Goal: Task Accomplishment & Management: Complete application form

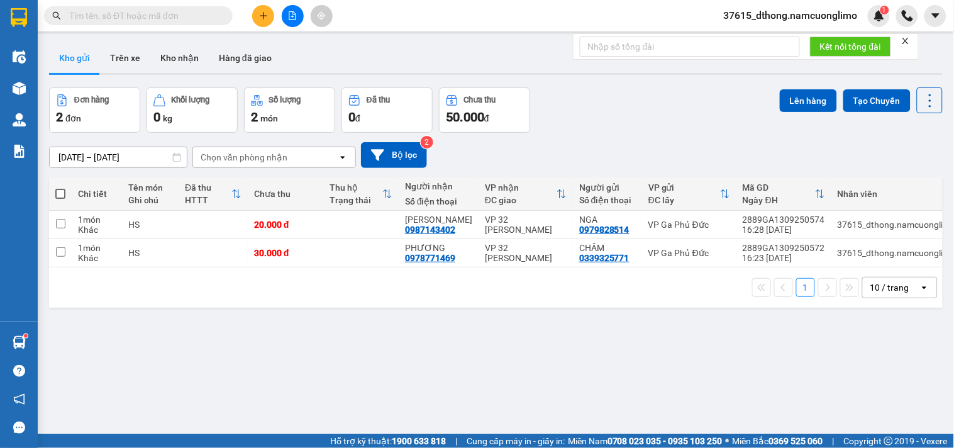
click at [262, 18] on icon "plus" at bounding box center [263, 15] width 9 height 9
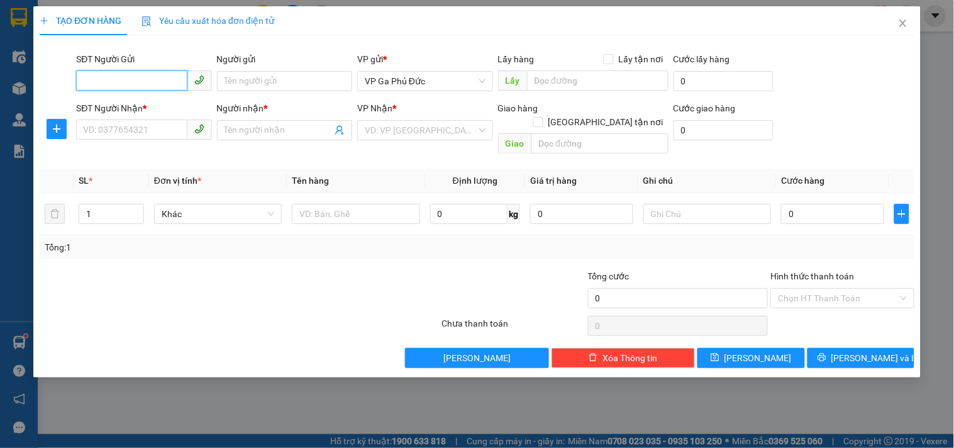
click at [165, 89] on input "SĐT Người Gửi" at bounding box center [131, 80] width 111 height 20
type input "0968140651"
click at [149, 94] on div "0968140651 0968140651 - A THẮNG" at bounding box center [144, 106] width 136 height 25
click at [146, 104] on b "*" at bounding box center [145, 108] width 4 height 10
click at [147, 119] on input "SĐT Người Nhận *" at bounding box center [131, 129] width 111 height 20
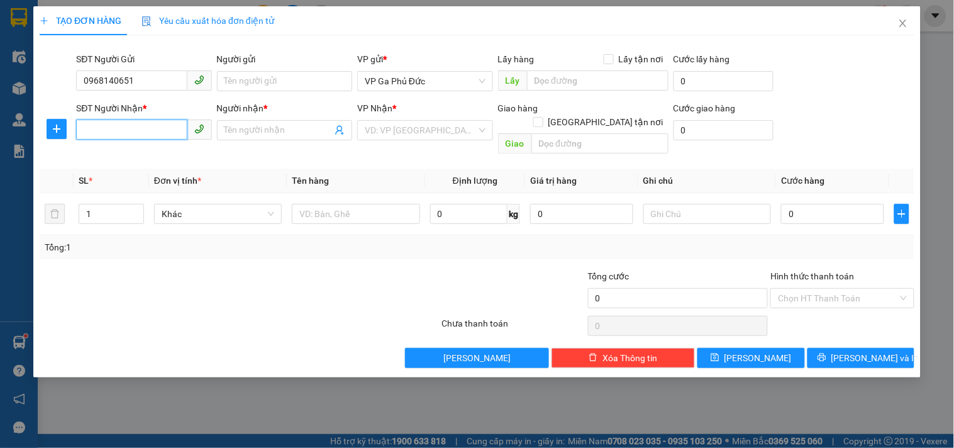
click at [147, 127] on input "SĐT Người Nhận *" at bounding box center [131, 129] width 111 height 20
type input "0914146057"
click at [268, 131] on input "Người nhận *" at bounding box center [278, 130] width 108 height 14
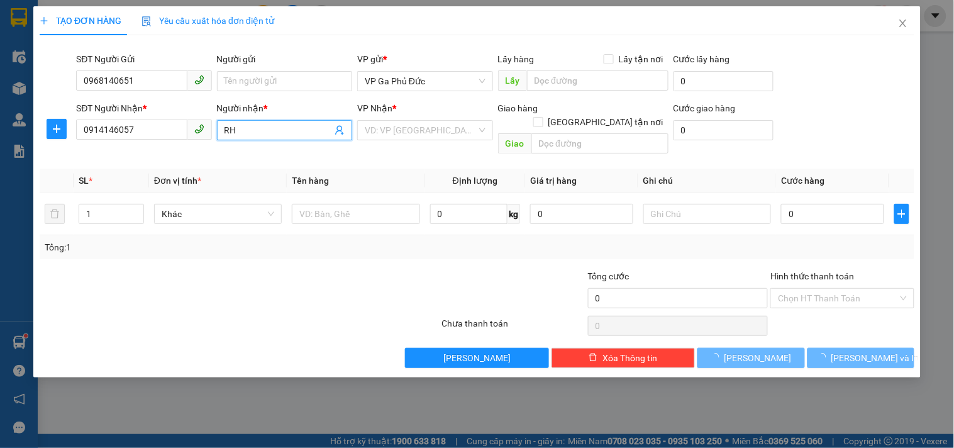
type input "R"
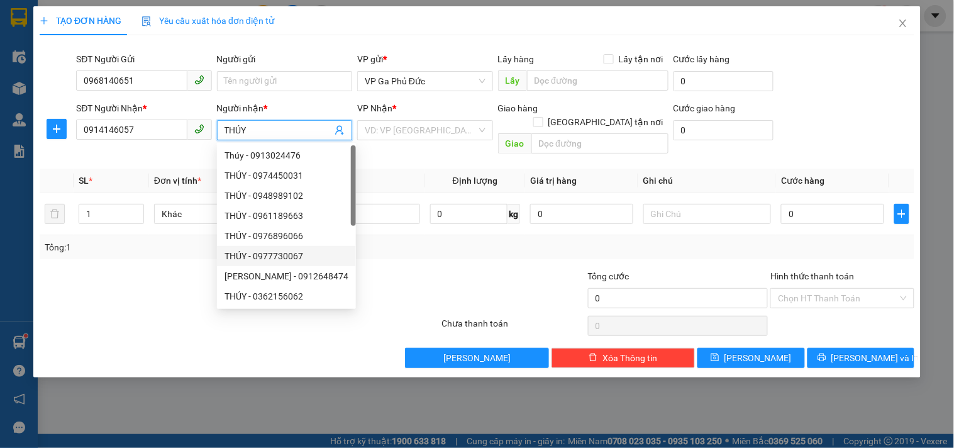
type input "THÚY"
click at [409, 269] on div at bounding box center [367, 291] width 146 height 44
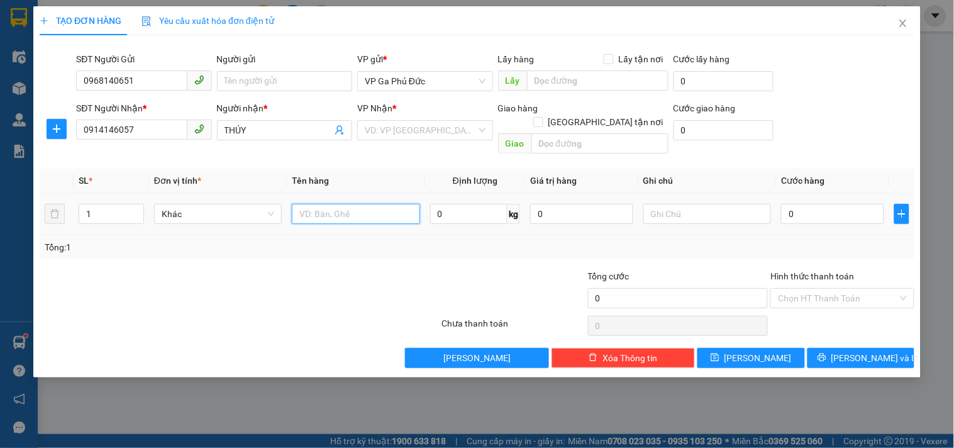
click at [366, 204] on input "text" at bounding box center [356, 214] width 128 height 20
type input "D"
type input "ĐÒ"
click at [819, 204] on input "0" at bounding box center [832, 214] width 103 height 20
type input "4"
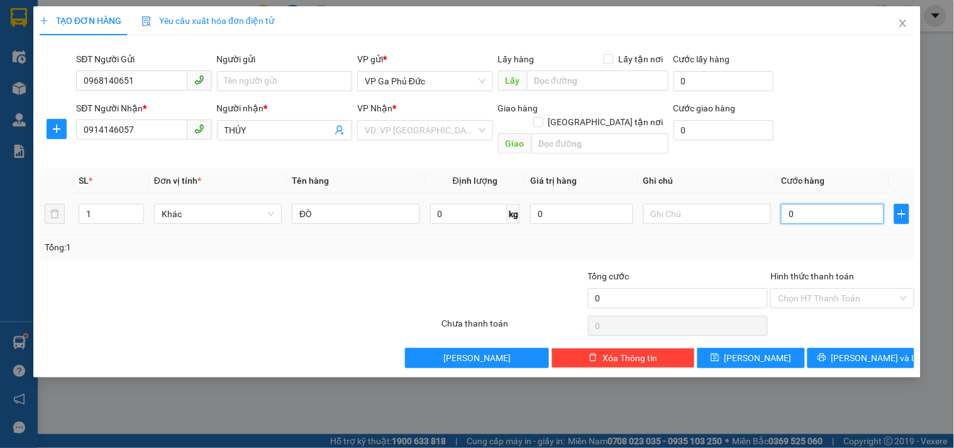
type input "4"
type input "40"
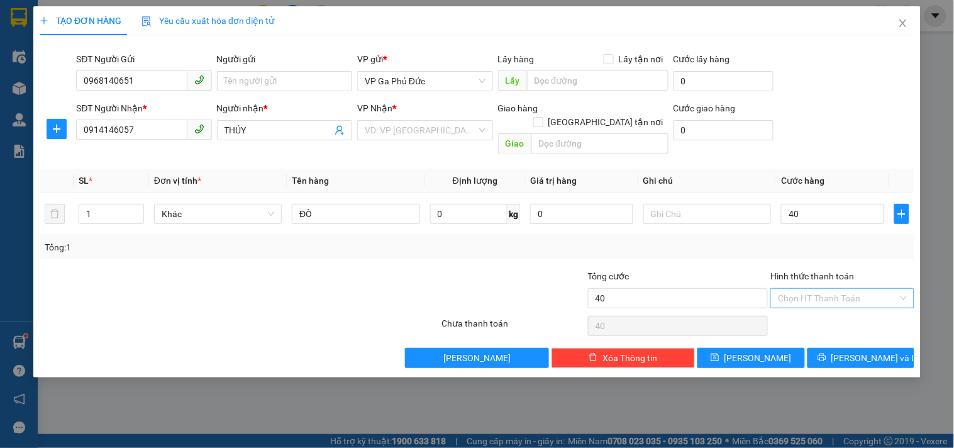
type input "40.000"
click at [821, 289] on input "Hình thức thanh toán" at bounding box center [837, 298] width 119 height 19
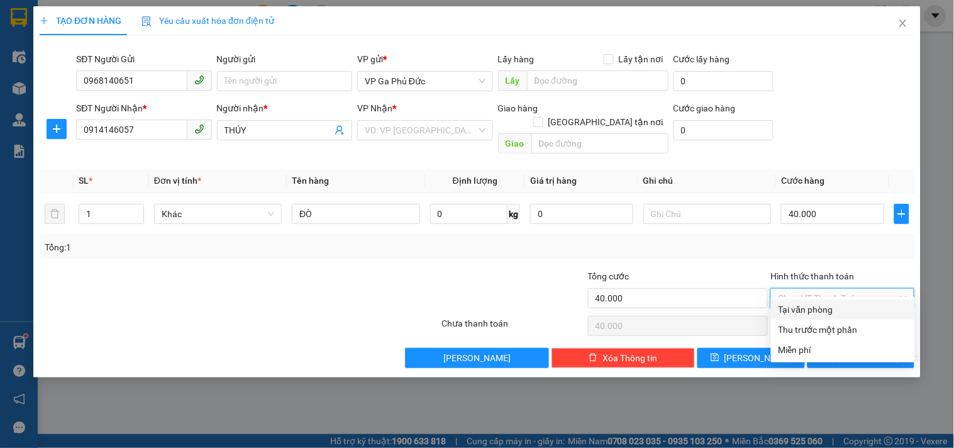
click at [820, 312] on div "Tại văn phòng" at bounding box center [842, 309] width 129 height 14
type input "0"
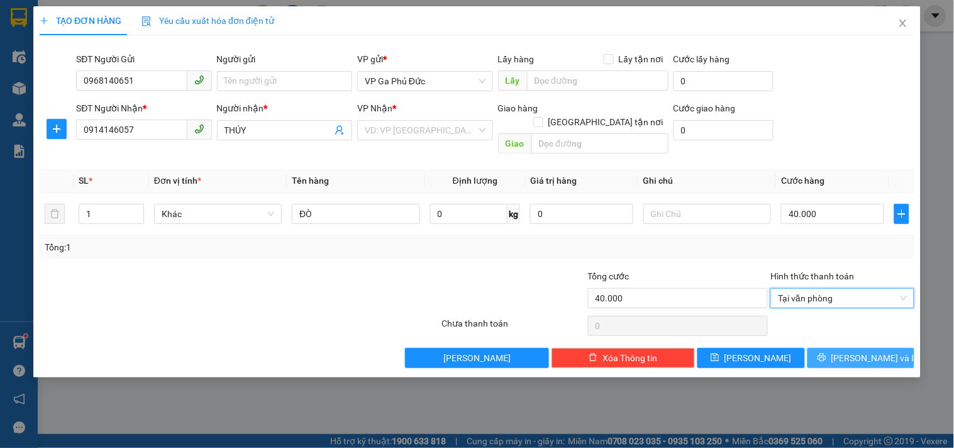
click at [825, 353] on icon "printer" at bounding box center [821, 357] width 8 height 8
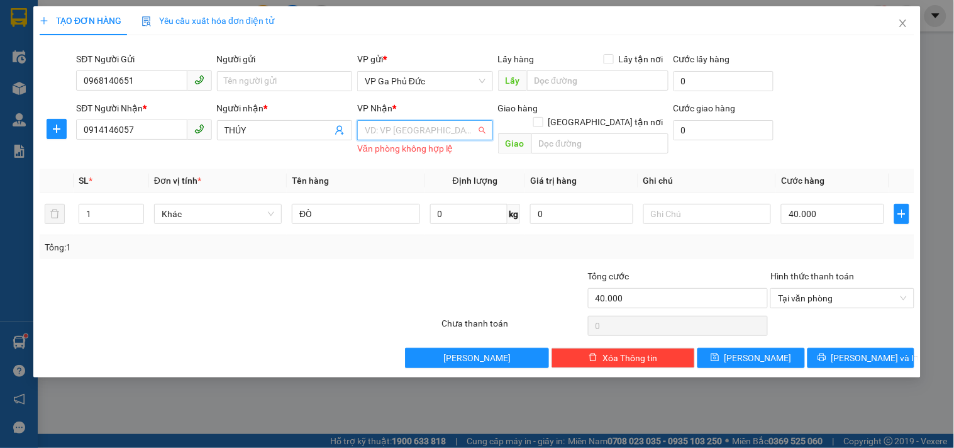
click at [417, 128] on input "search" at bounding box center [420, 130] width 111 height 19
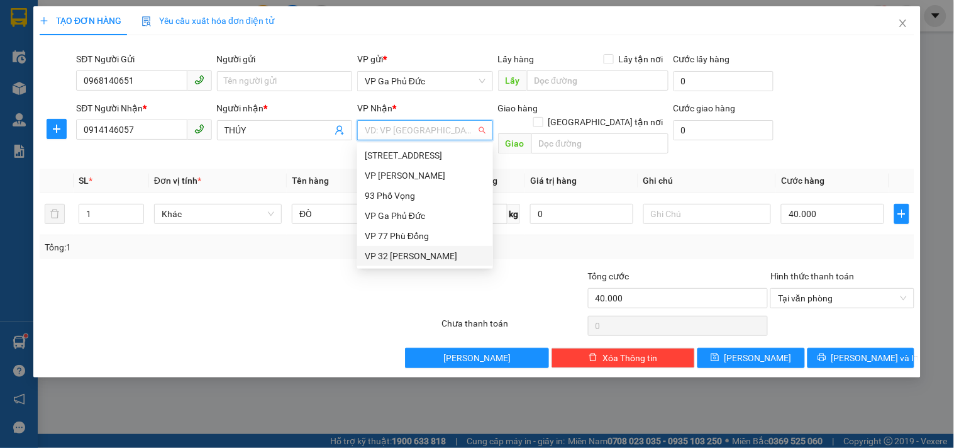
drag, startPoint x: 395, startPoint y: 255, endPoint x: 407, endPoint y: 250, distance: 12.7
click at [398, 255] on div "VP 32 [PERSON_NAME]" at bounding box center [425, 256] width 121 height 14
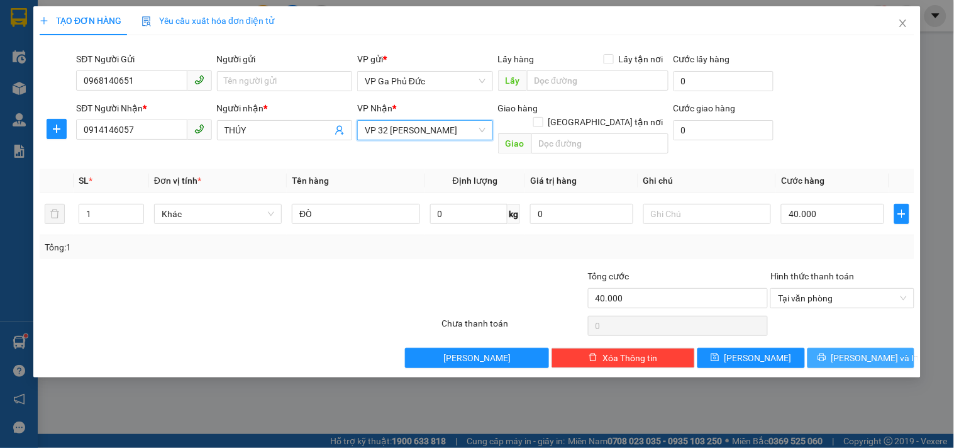
click at [826, 353] on icon "printer" at bounding box center [821, 357] width 9 height 9
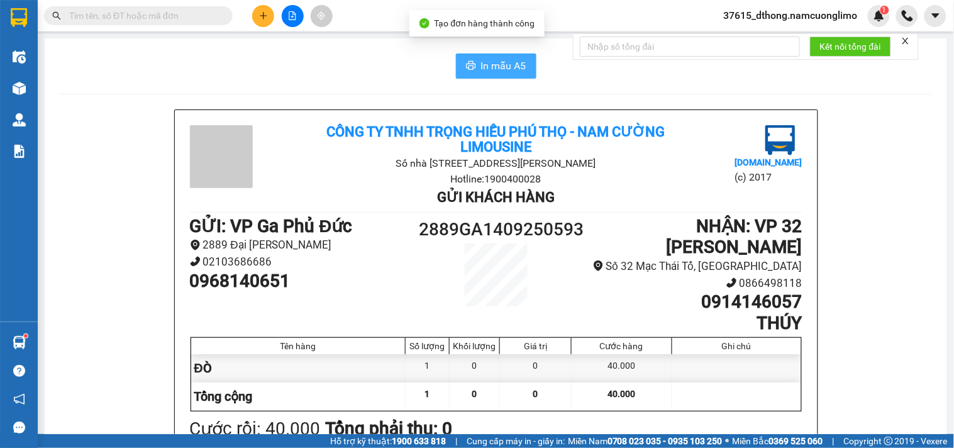
click at [505, 72] on span "In mẫu A5" at bounding box center [503, 66] width 45 height 16
